Goal: Find contact information: Find contact information

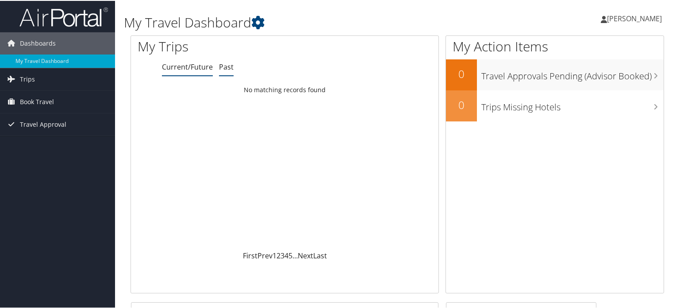
click at [221, 69] on link "Past" at bounding box center [226, 66] width 15 height 10
click at [208, 71] on li "Current/Future" at bounding box center [187, 66] width 51 height 16
click at [228, 70] on link "Past" at bounding box center [226, 66] width 15 height 10
click at [45, 77] on link "Trips" at bounding box center [57, 78] width 115 height 22
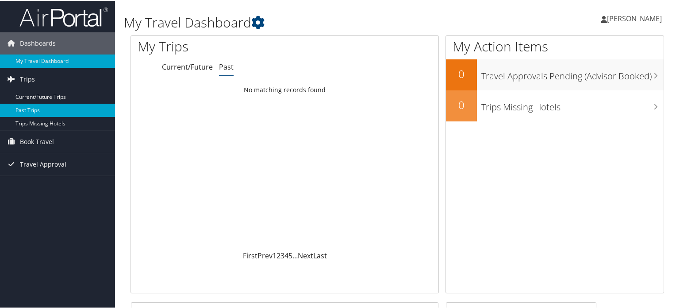
click at [45, 108] on link "Past Trips" at bounding box center [57, 109] width 115 height 13
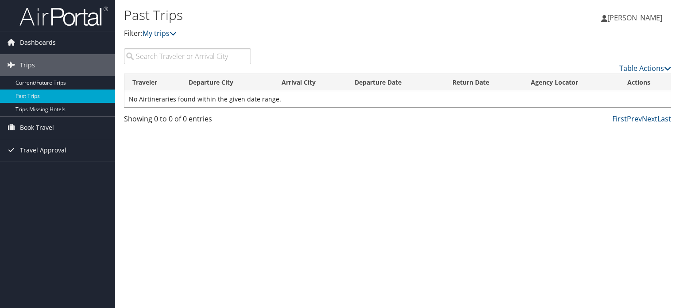
click at [73, 15] on img at bounding box center [63, 16] width 89 height 21
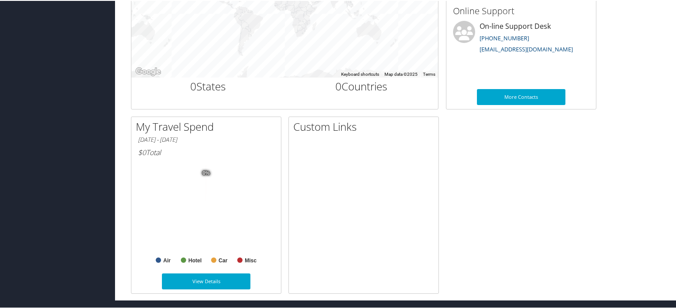
scroll to position [325, 0]
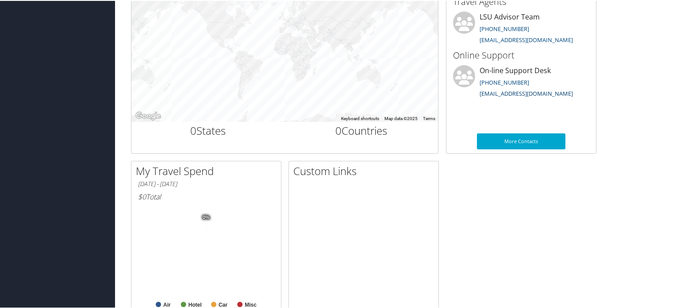
click at [536, 93] on link "[EMAIL_ADDRESS][DOMAIN_NAME]" at bounding box center [526, 93] width 93 height 8
